Goal: Transaction & Acquisition: Purchase product/service

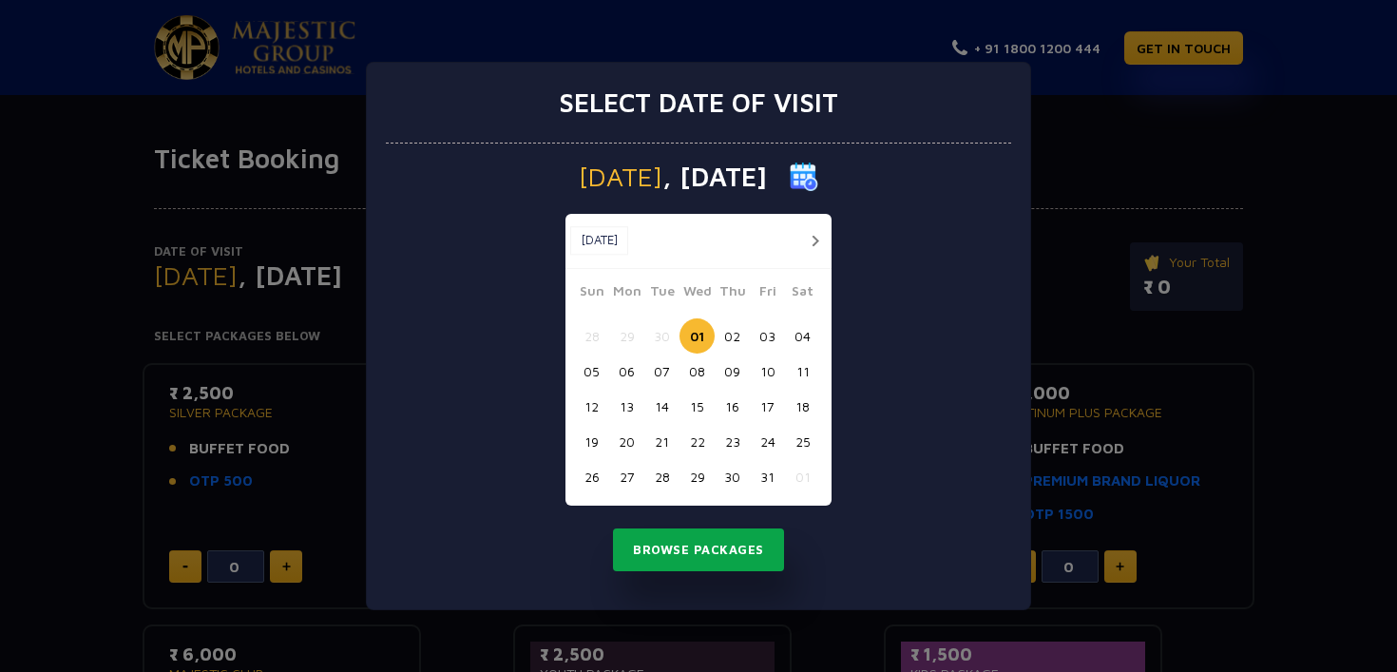
click at [650, 559] on button "Browse Packages" at bounding box center [698, 550] width 171 height 44
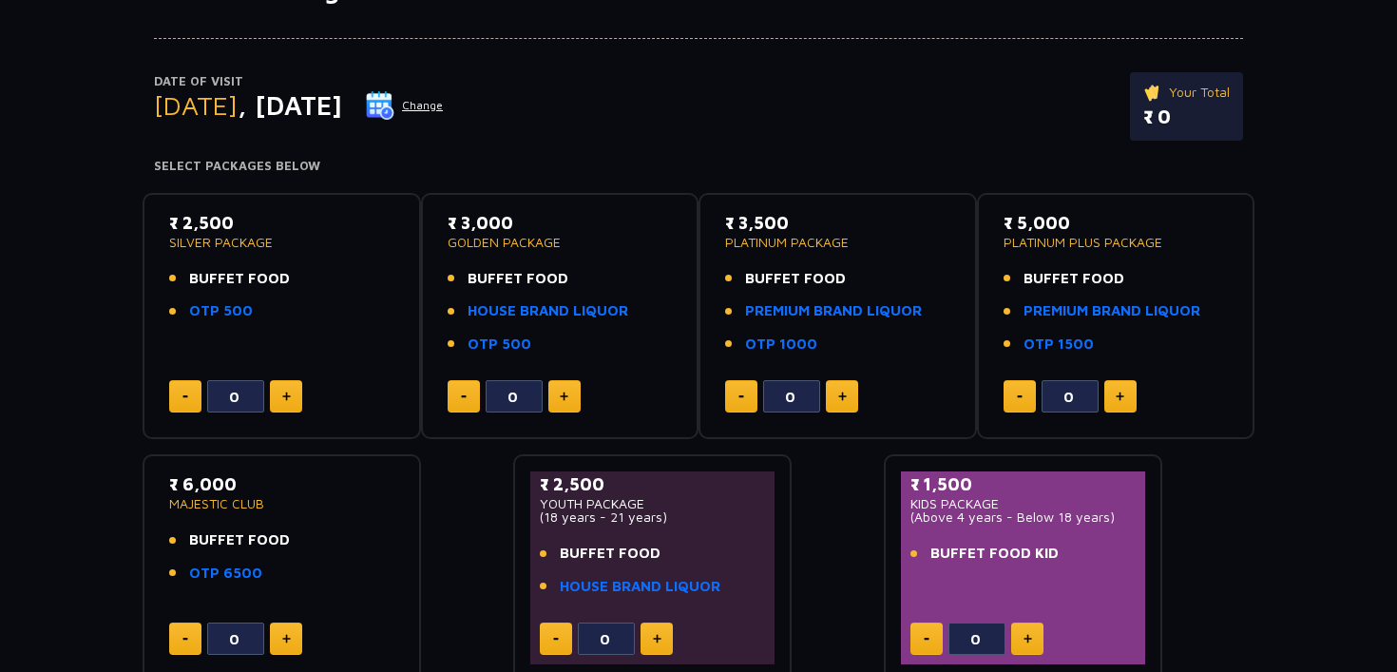
scroll to position [174, 0]
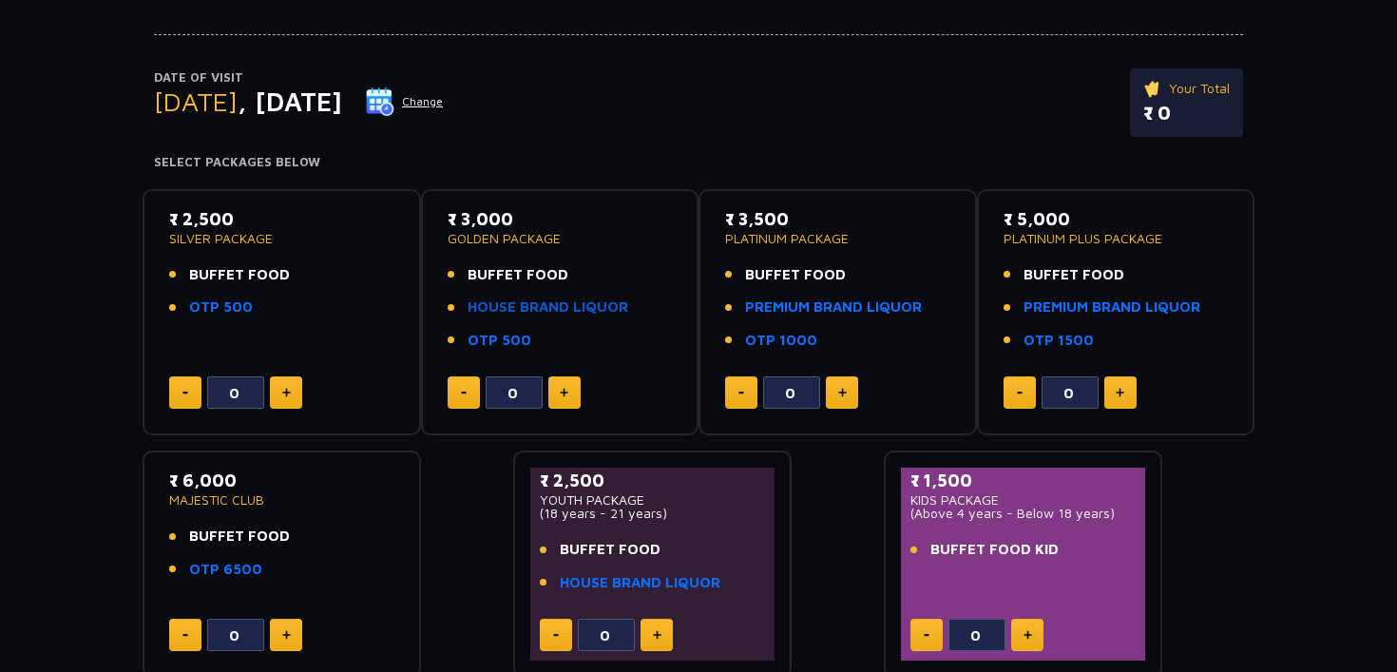
click at [582, 304] on link "HOUSE BRAND LIQUOR" at bounding box center [548, 307] width 161 height 22
type input "0"
type input "2"
type input "4"
type input "0"
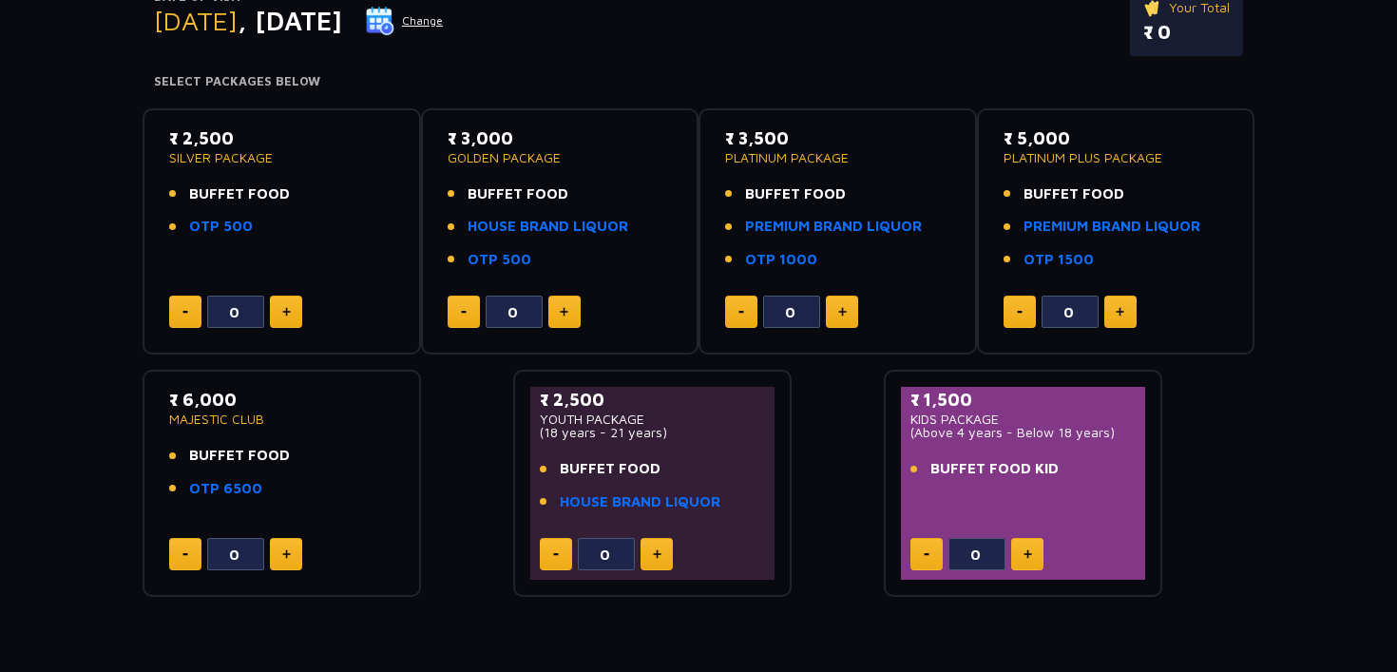
scroll to position [257, 0]
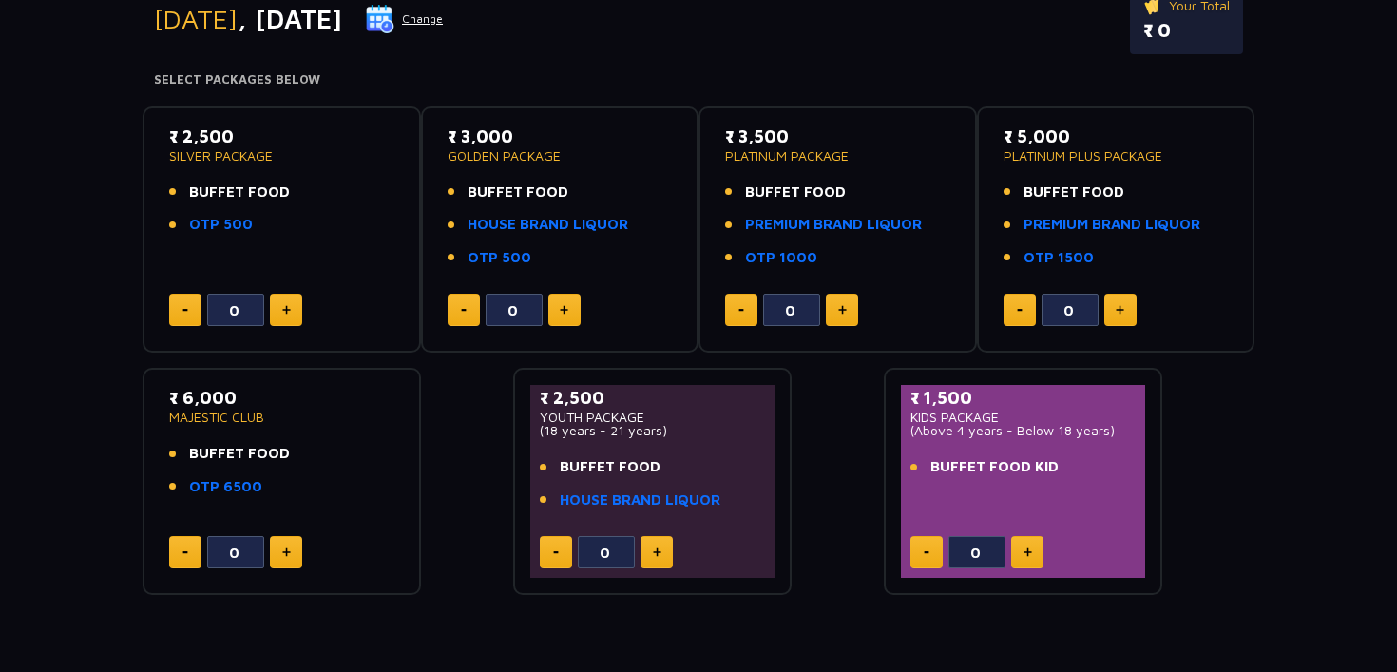
click at [287, 312] on img at bounding box center [286, 310] width 9 height 10
click at [170, 309] on button at bounding box center [185, 310] width 32 height 32
type input "0"
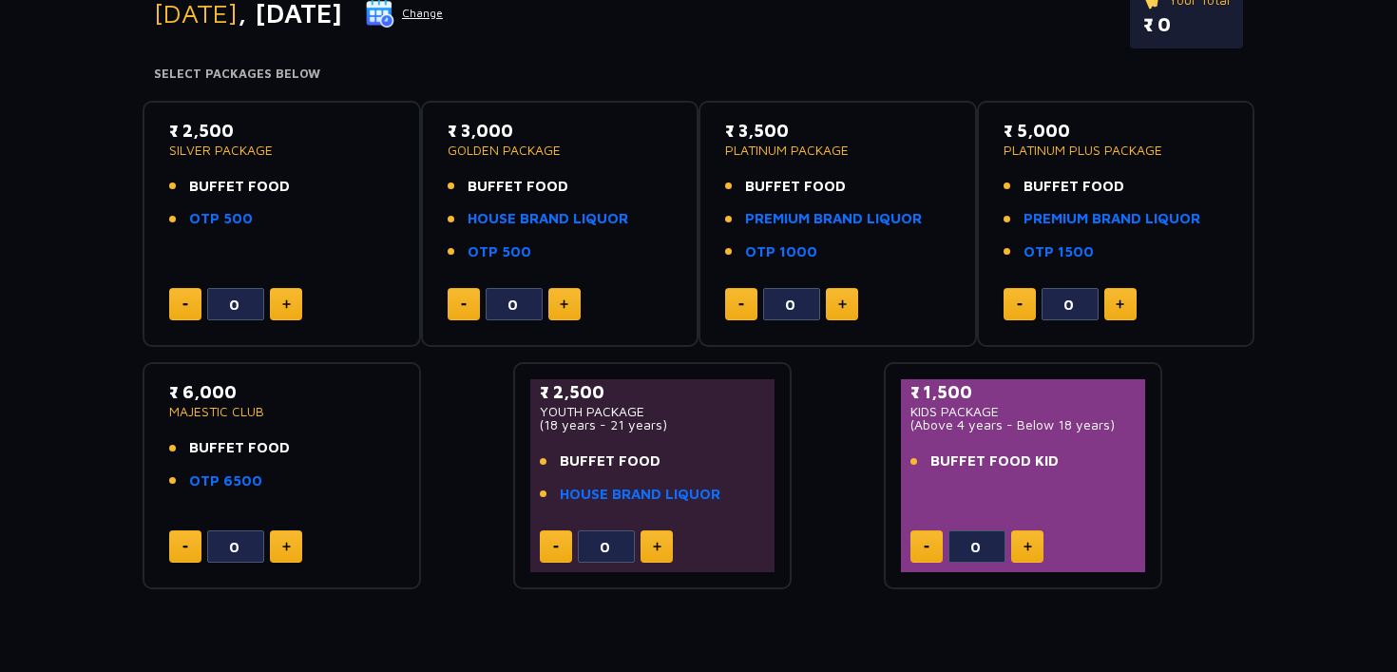
scroll to position [258, 0]
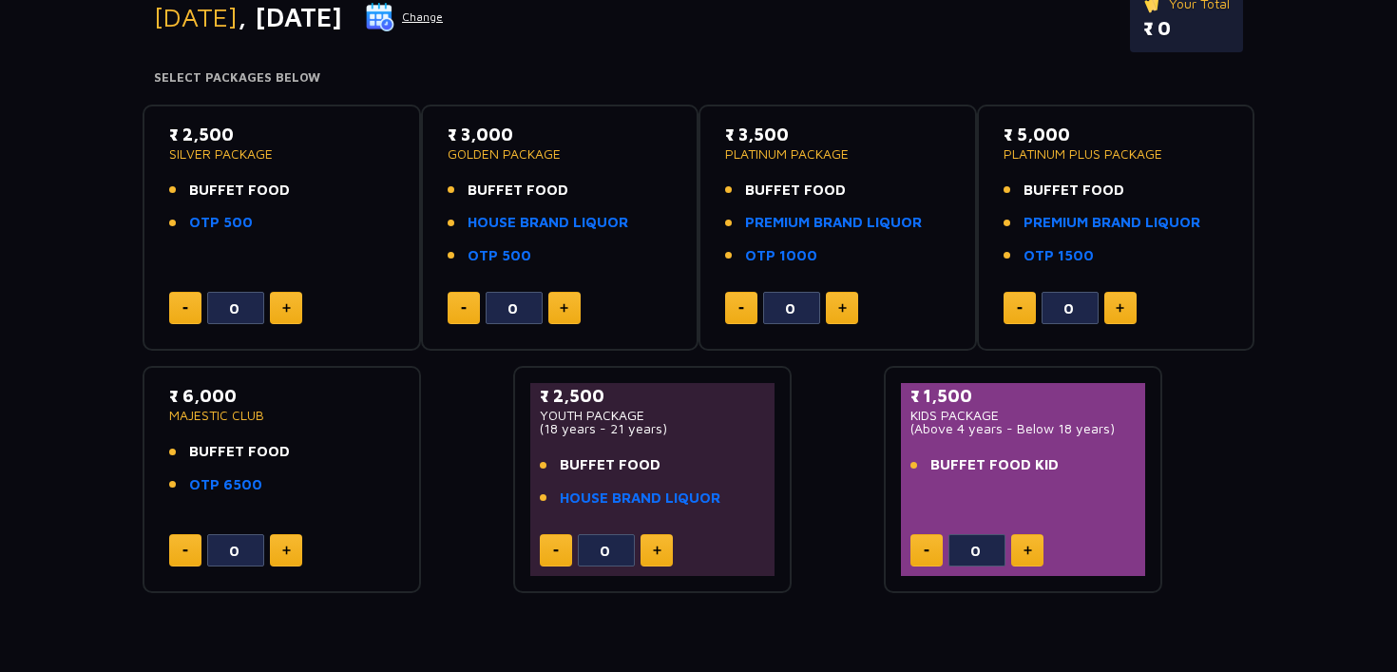
click at [1029, 561] on button at bounding box center [1027, 550] width 32 height 32
type input "2"
click at [296, 308] on button at bounding box center [286, 308] width 32 height 32
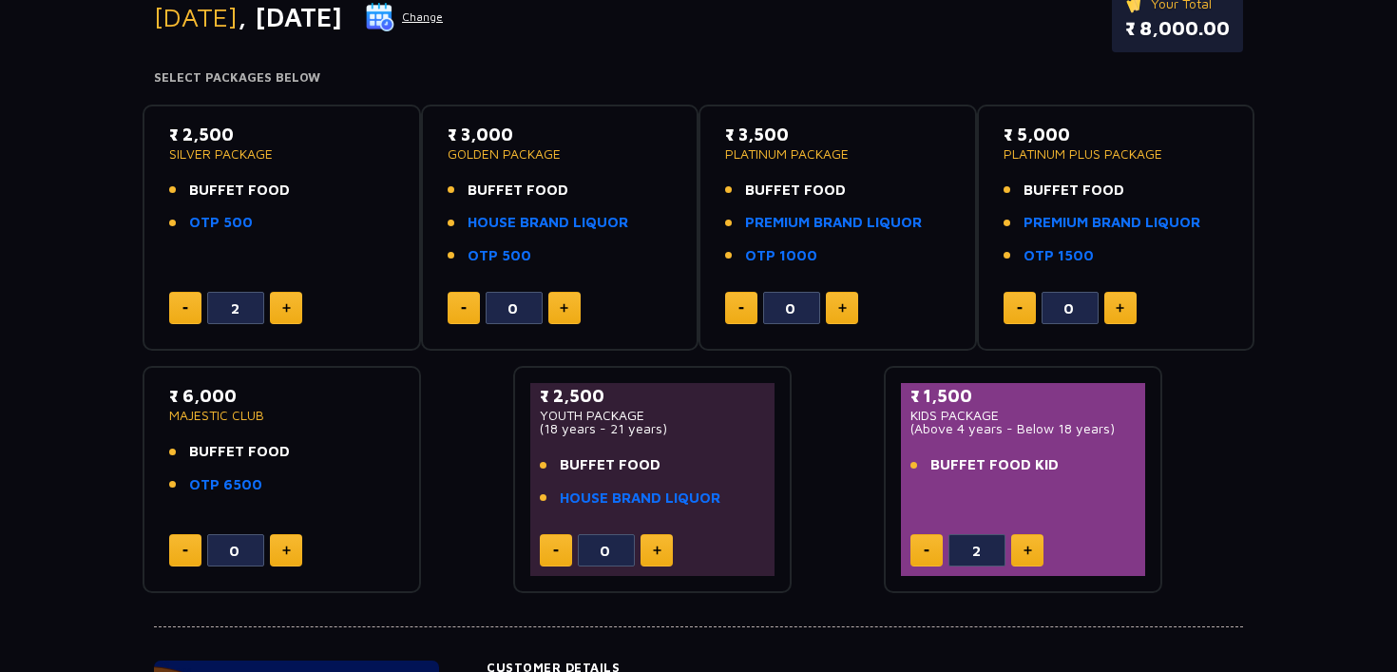
click at [296, 308] on button at bounding box center [286, 308] width 32 height 32
type input "4"
click at [570, 315] on button at bounding box center [564, 308] width 32 height 32
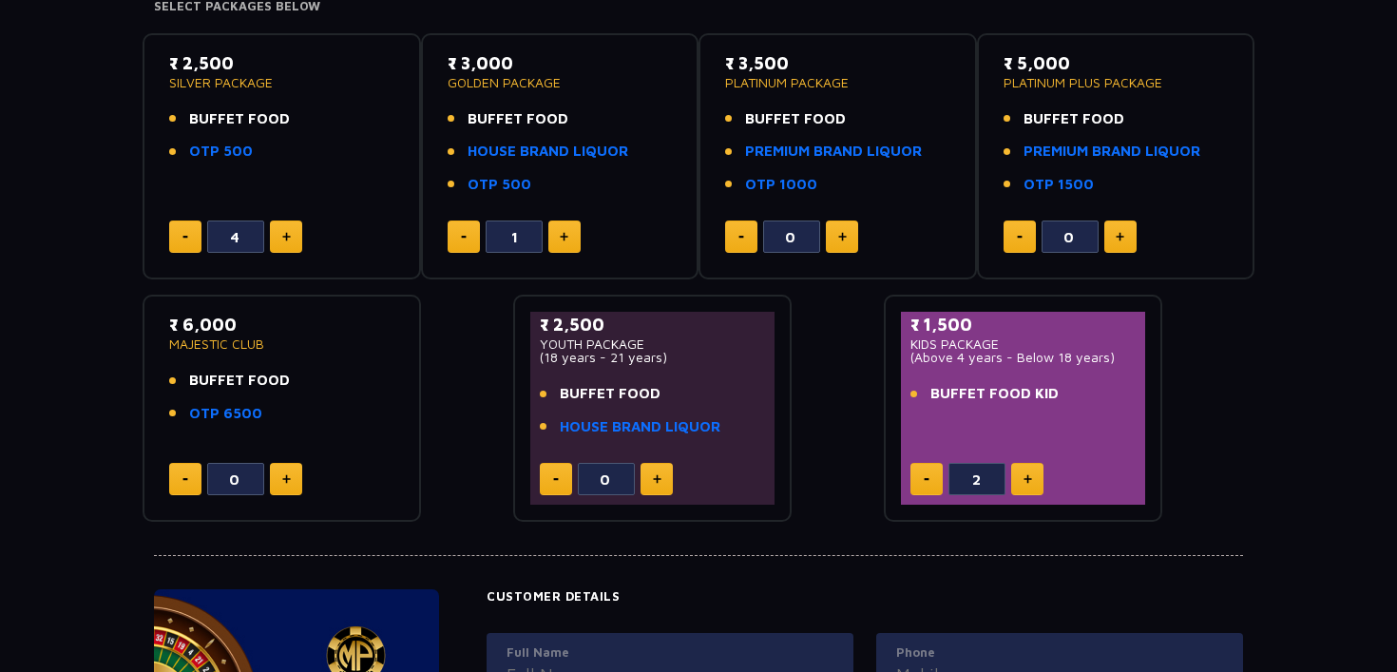
scroll to position [325, 0]
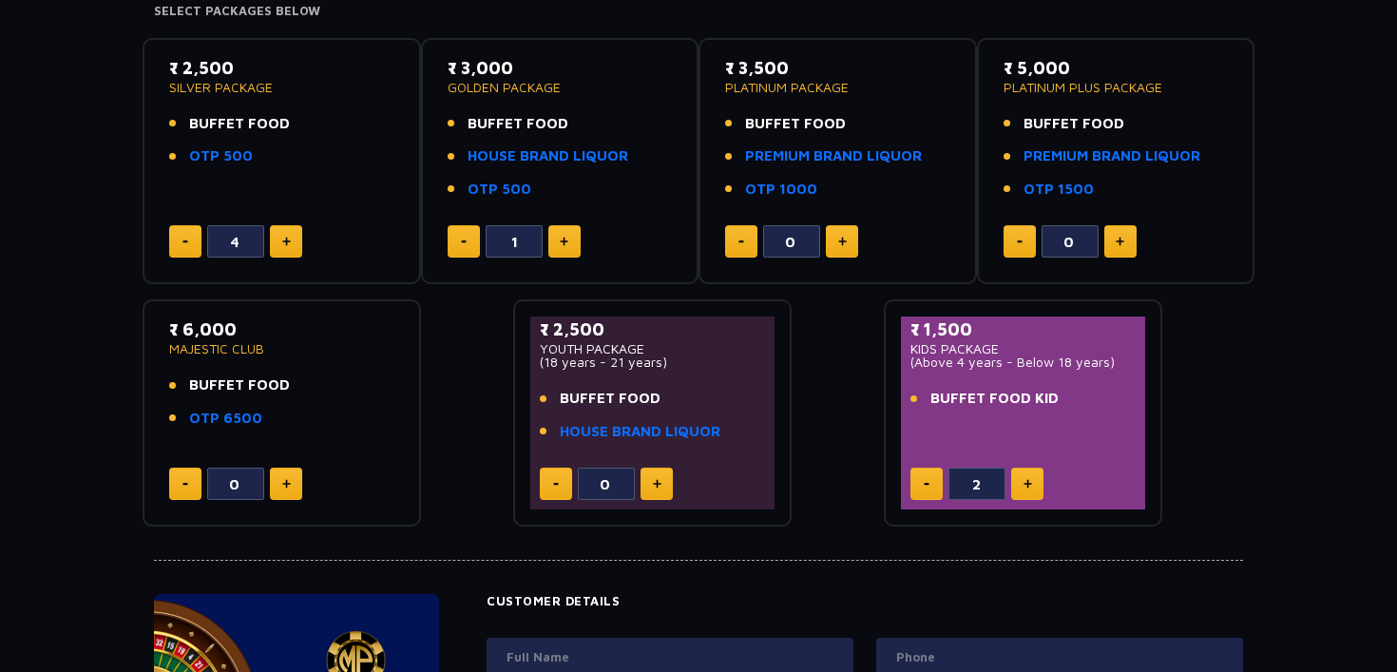
click at [449, 253] on button at bounding box center [464, 241] width 32 height 32
type input "0"
click at [594, 160] on link "HOUSE BRAND LIQUOR" at bounding box center [548, 156] width 161 height 22
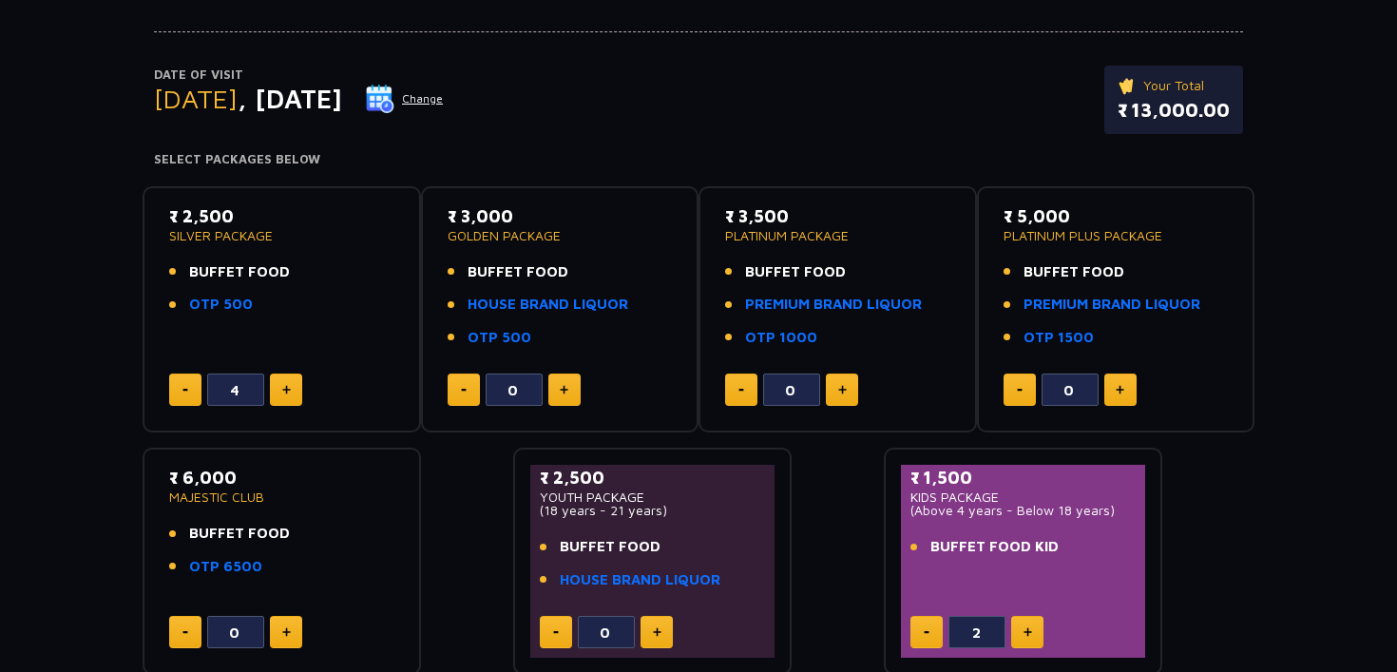
scroll to position [196, 0]
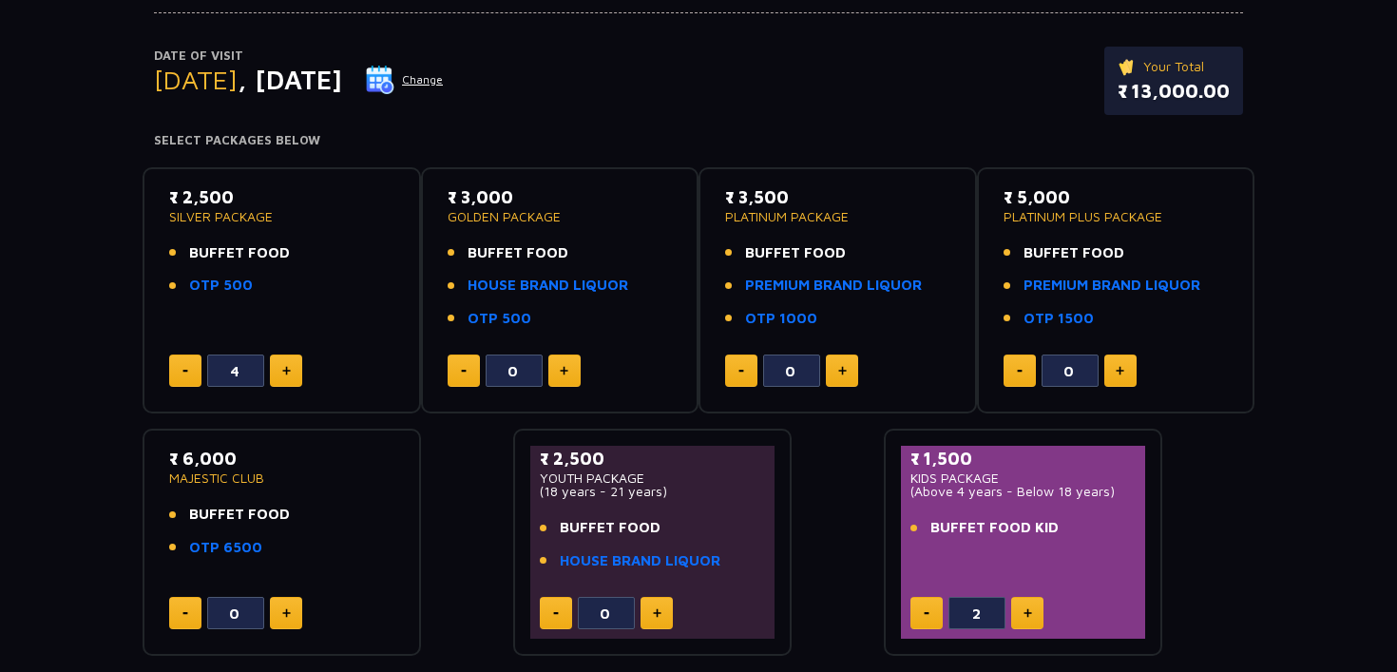
click at [285, 368] on img at bounding box center [286, 371] width 9 height 10
click at [180, 374] on button at bounding box center [185, 370] width 32 height 32
type input "4"
click at [571, 365] on button at bounding box center [564, 370] width 32 height 32
type input "1"
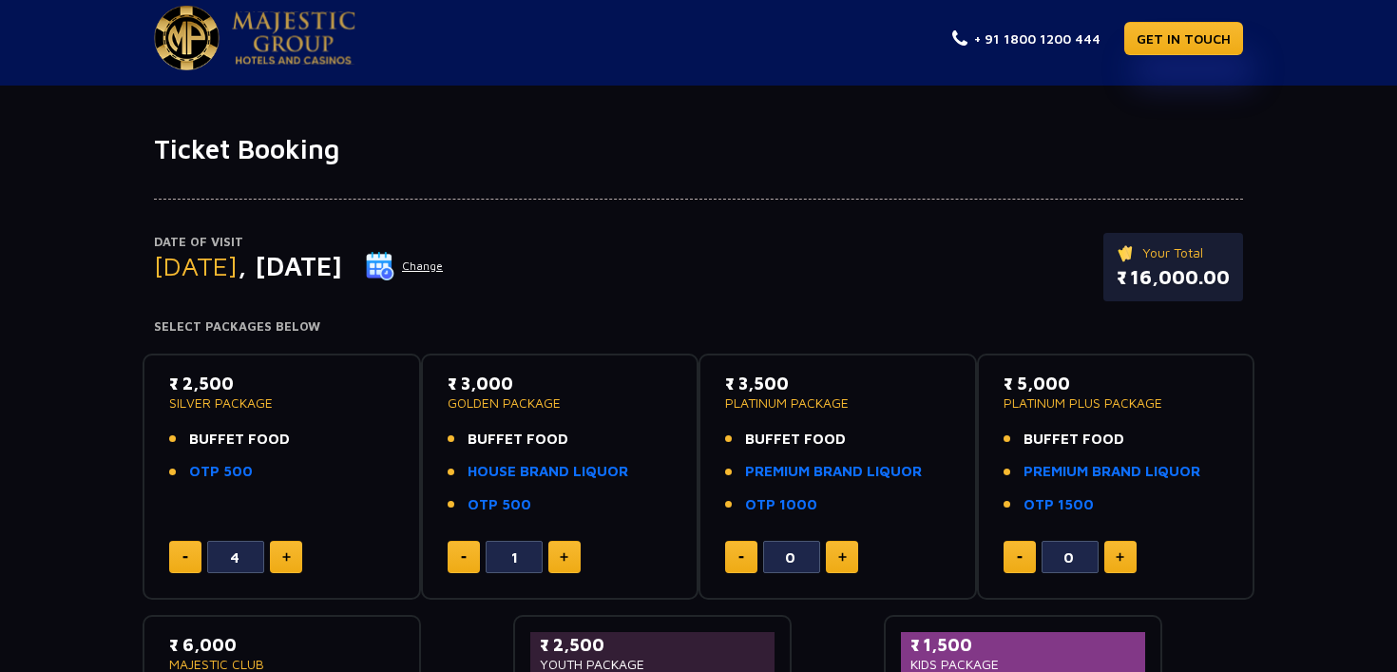
scroll to position [0, 0]
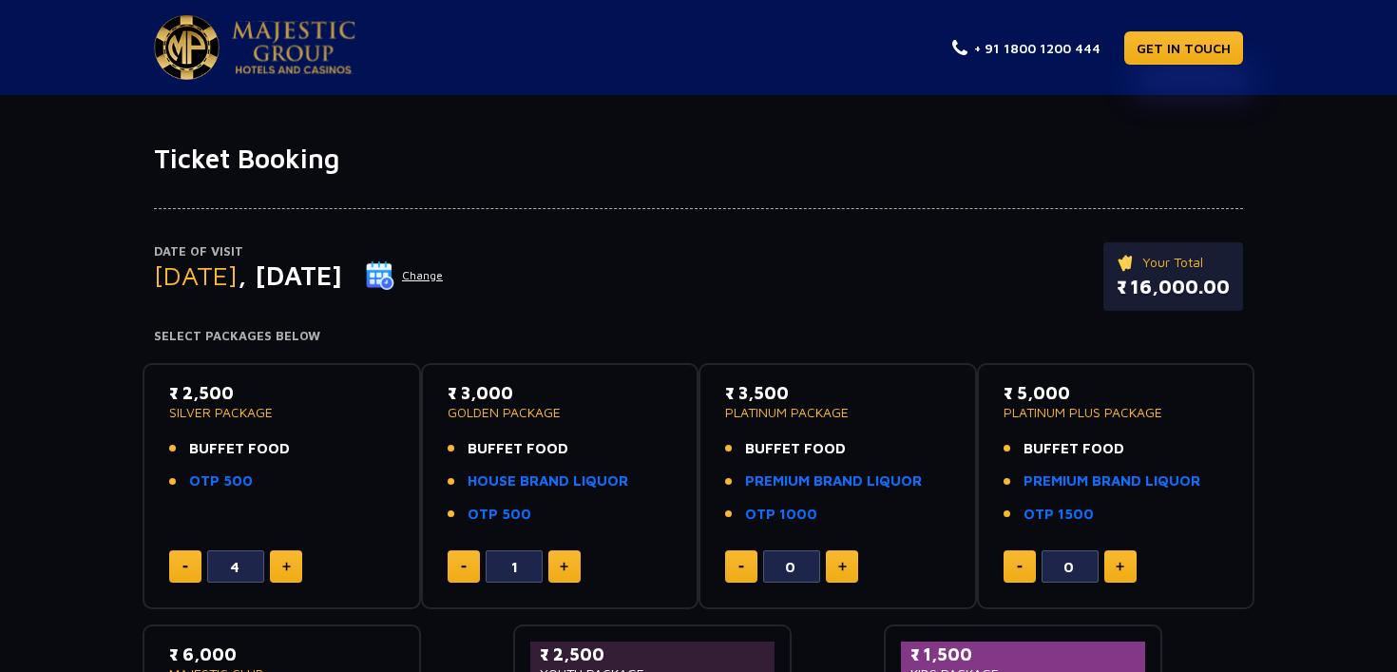
click at [206, 49] on img at bounding box center [187, 47] width 66 height 65
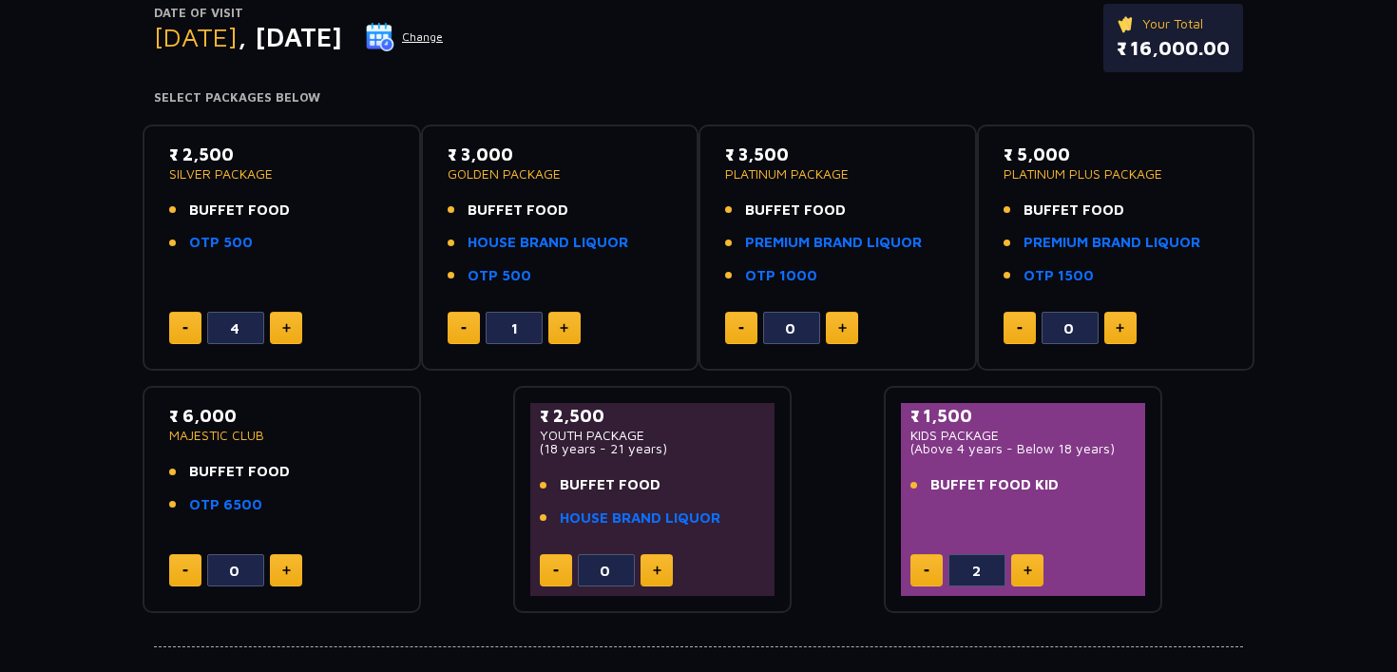
scroll to position [242, 0]
